Goal: Transaction & Acquisition: Obtain resource

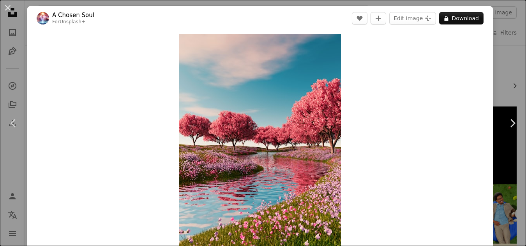
scroll to position [921, 0]
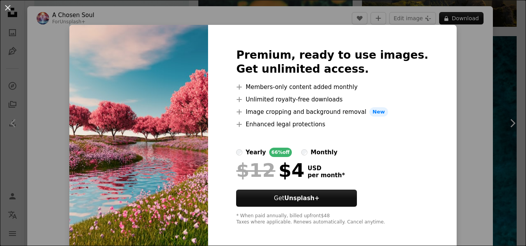
click at [453, 94] on div "An X shape Premium, ready to use images. Get unlimited access. A plus sign Memb…" at bounding box center [263, 123] width 526 height 246
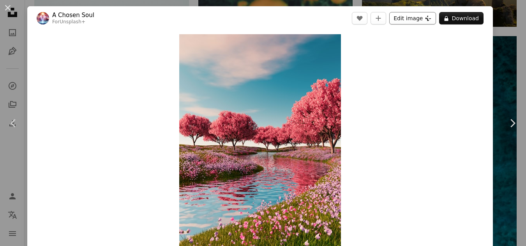
click at [410, 17] on button "Edit image Plus sign for Unsplash+" at bounding box center [412, 18] width 47 height 12
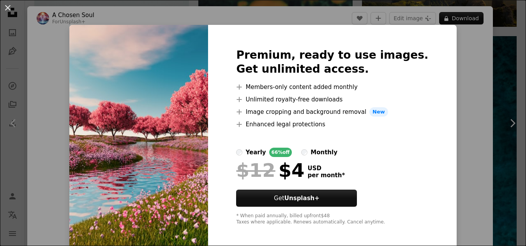
click at [477, 33] on div "An X shape Premium, ready to use images. Get unlimited access. A plus sign Memb…" at bounding box center [263, 123] width 526 height 246
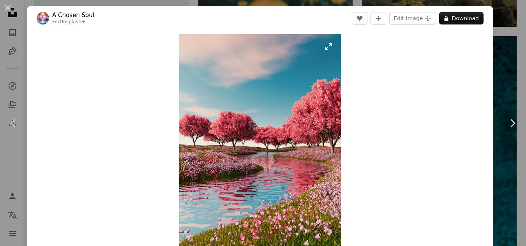
click at [294, 223] on img "Zoom in on this image" at bounding box center [260, 147] width 162 height 226
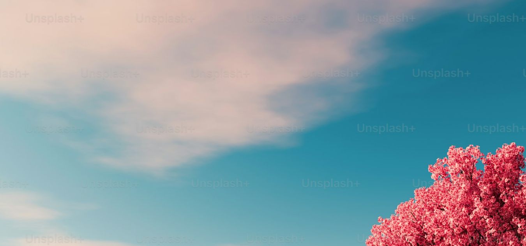
scroll to position [237, 0]
